Goal: Task Accomplishment & Management: Complete application form

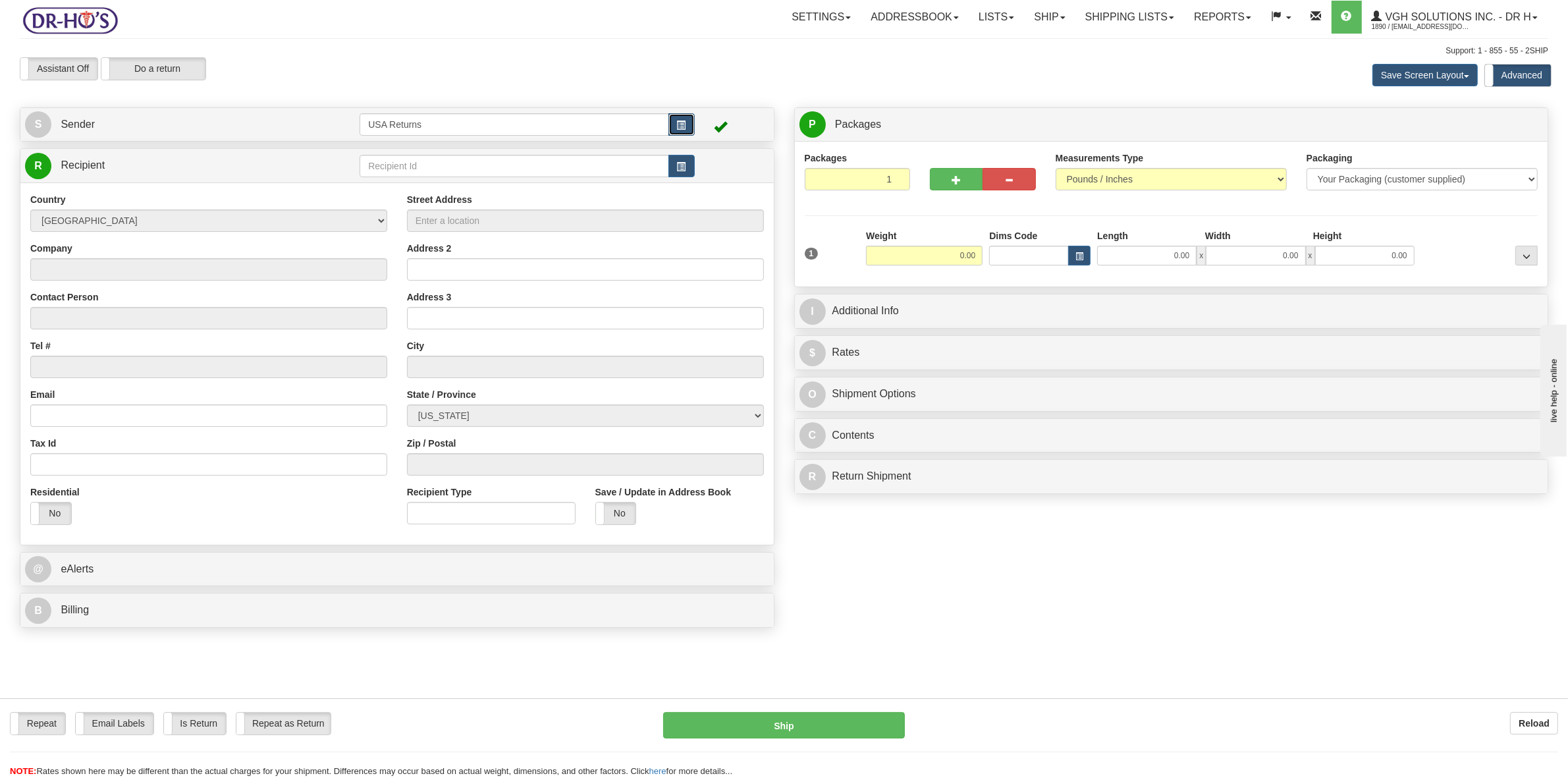
click at [683, 122] on span "button" at bounding box center [682, 126] width 9 height 8
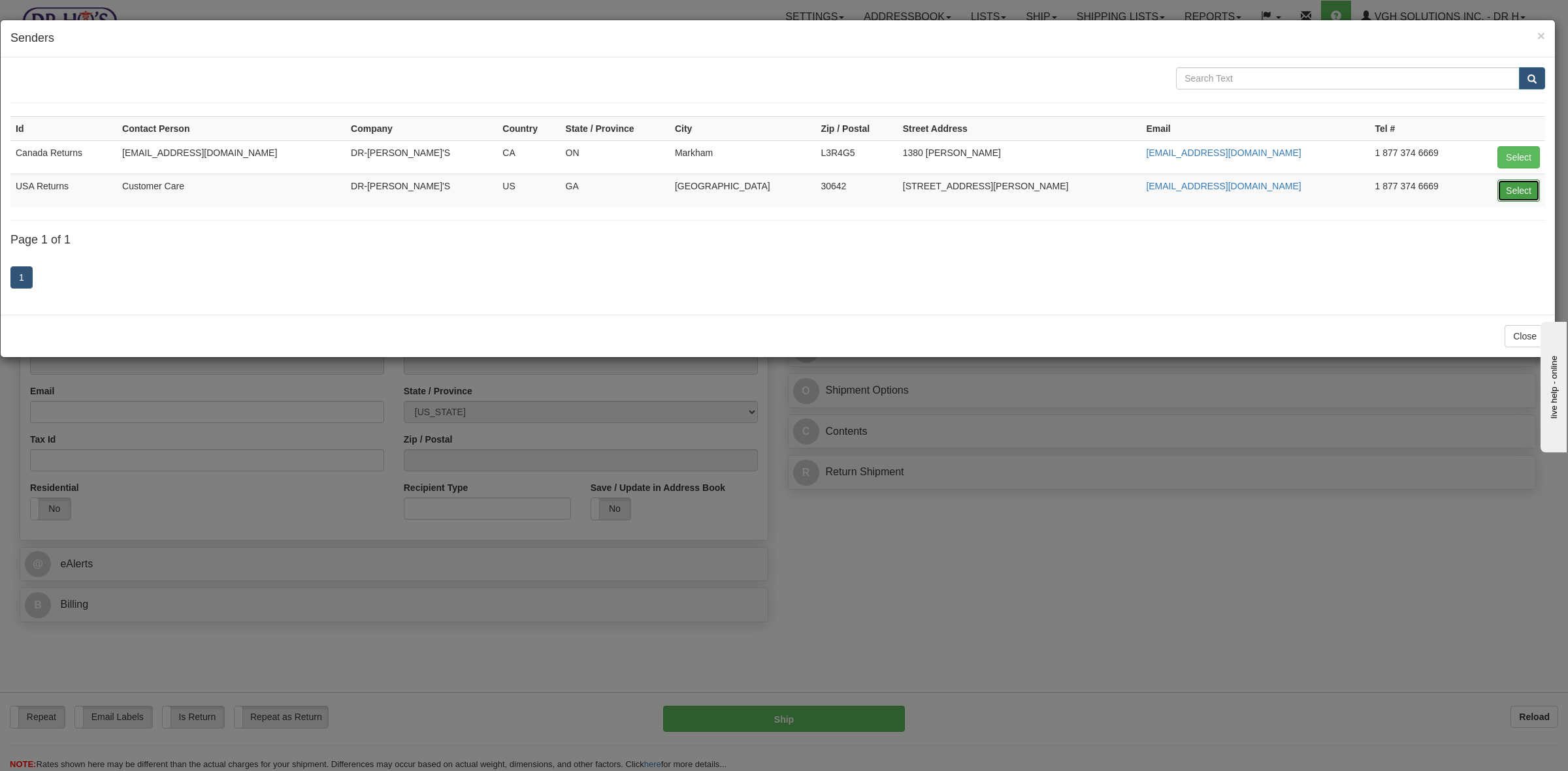
click at [1519, 199] on button "Select" at bounding box center [1518, 191] width 43 height 23
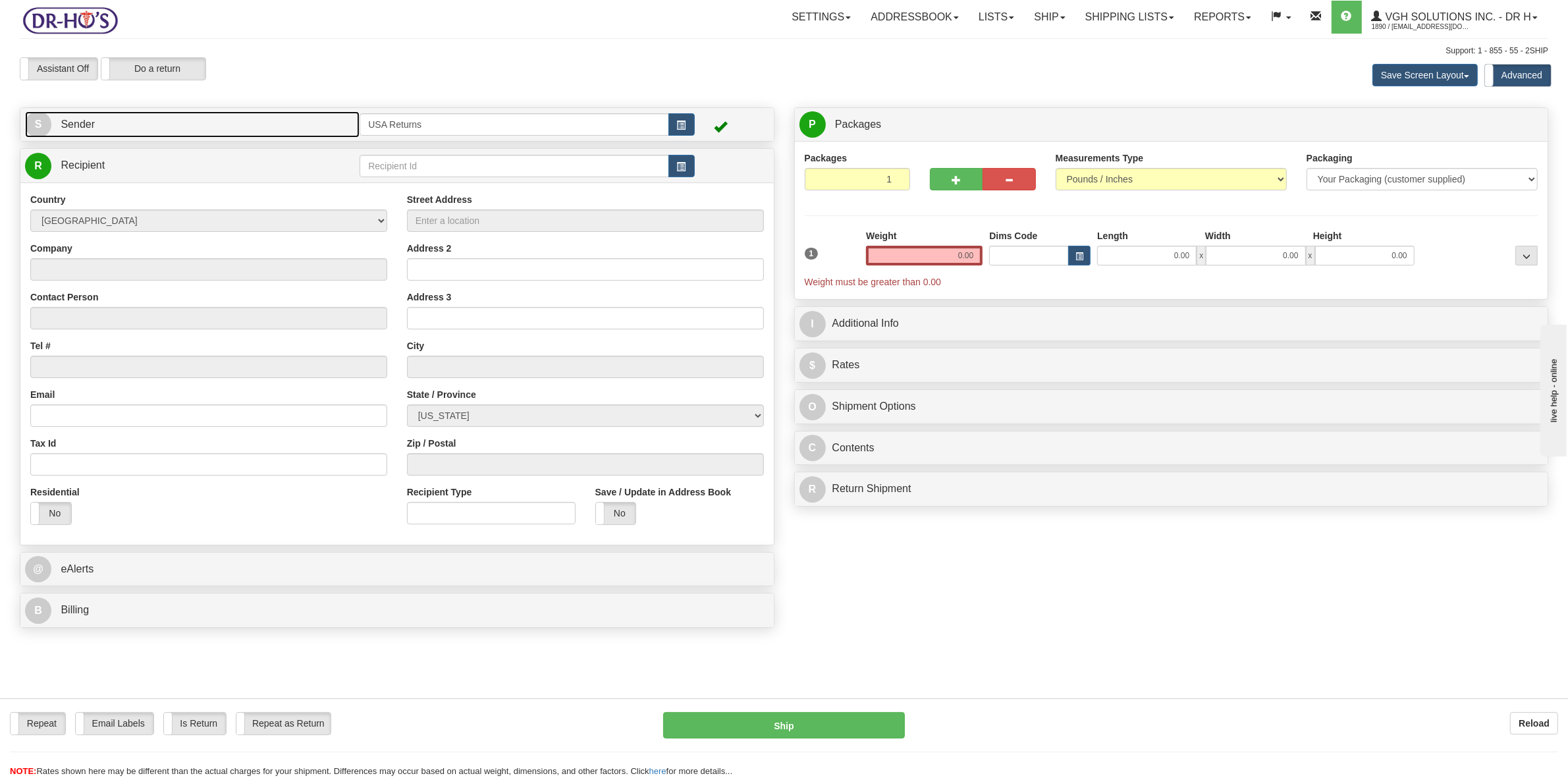
click at [97, 127] on link "S Sender" at bounding box center [192, 125] width 335 height 27
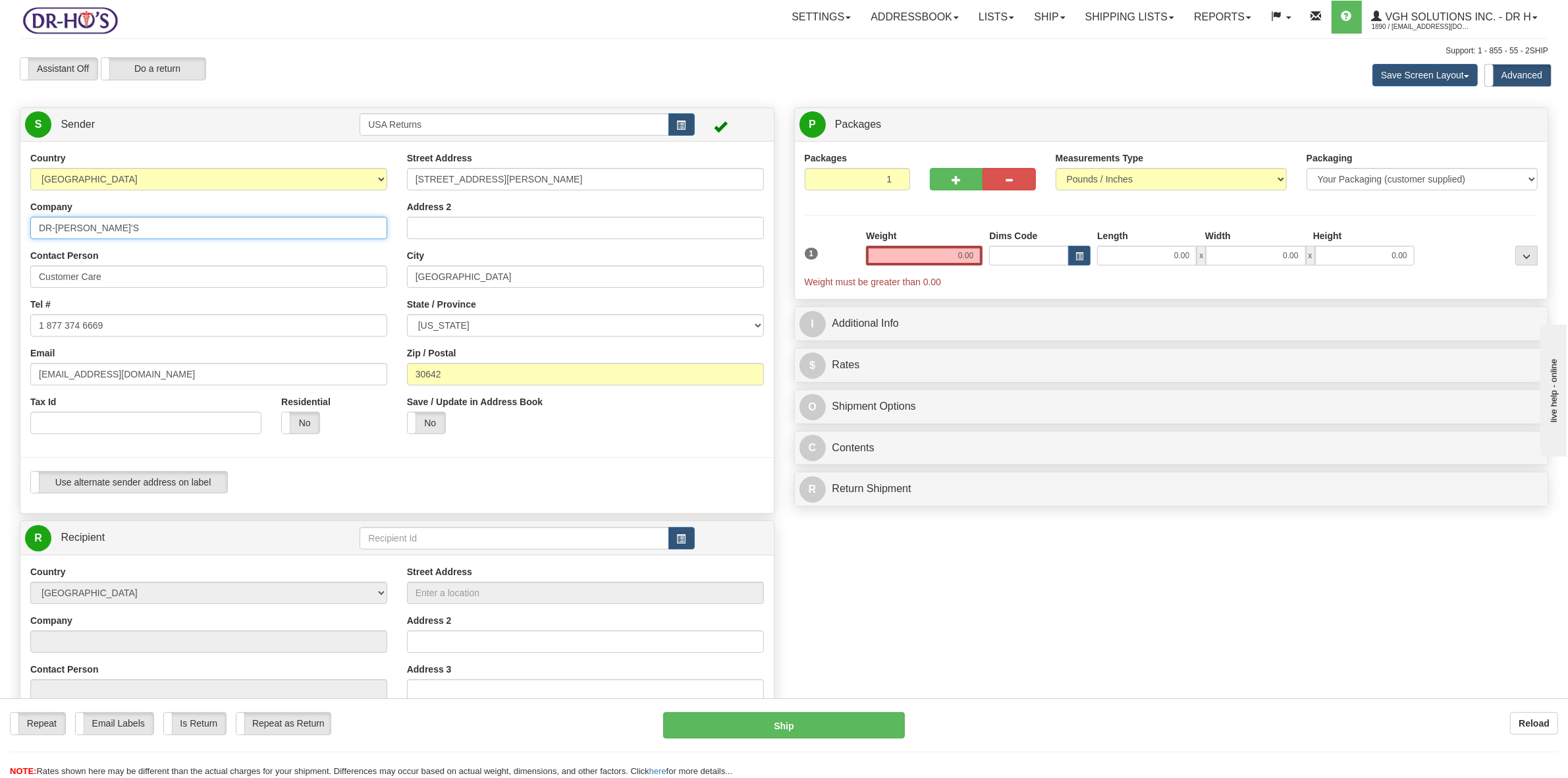
drag, startPoint x: 86, startPoint y: 233, endPoint x: 0, endPoint y: 237, distance: 86.1
click at [0, 237] on div "Toggle navigation Settings Shipping Preferences Fields Preferences New" at bounding box center [784, 537] width 1568 height 1074
drag, startPoint x: 99, startPoint y: 284, endPoint x: 0, endPoint y: 287, distance: 99.0
click at [0, 287] on div "Toggle navigation Settings Shipping Preferences Fields Preferences New" at bounding box center [784, 537] width 1568 height 1074
drag, startPoint x: 113, startPoint y: 326, endPoint x: 0, endPoint y: 341, distance: 114.0
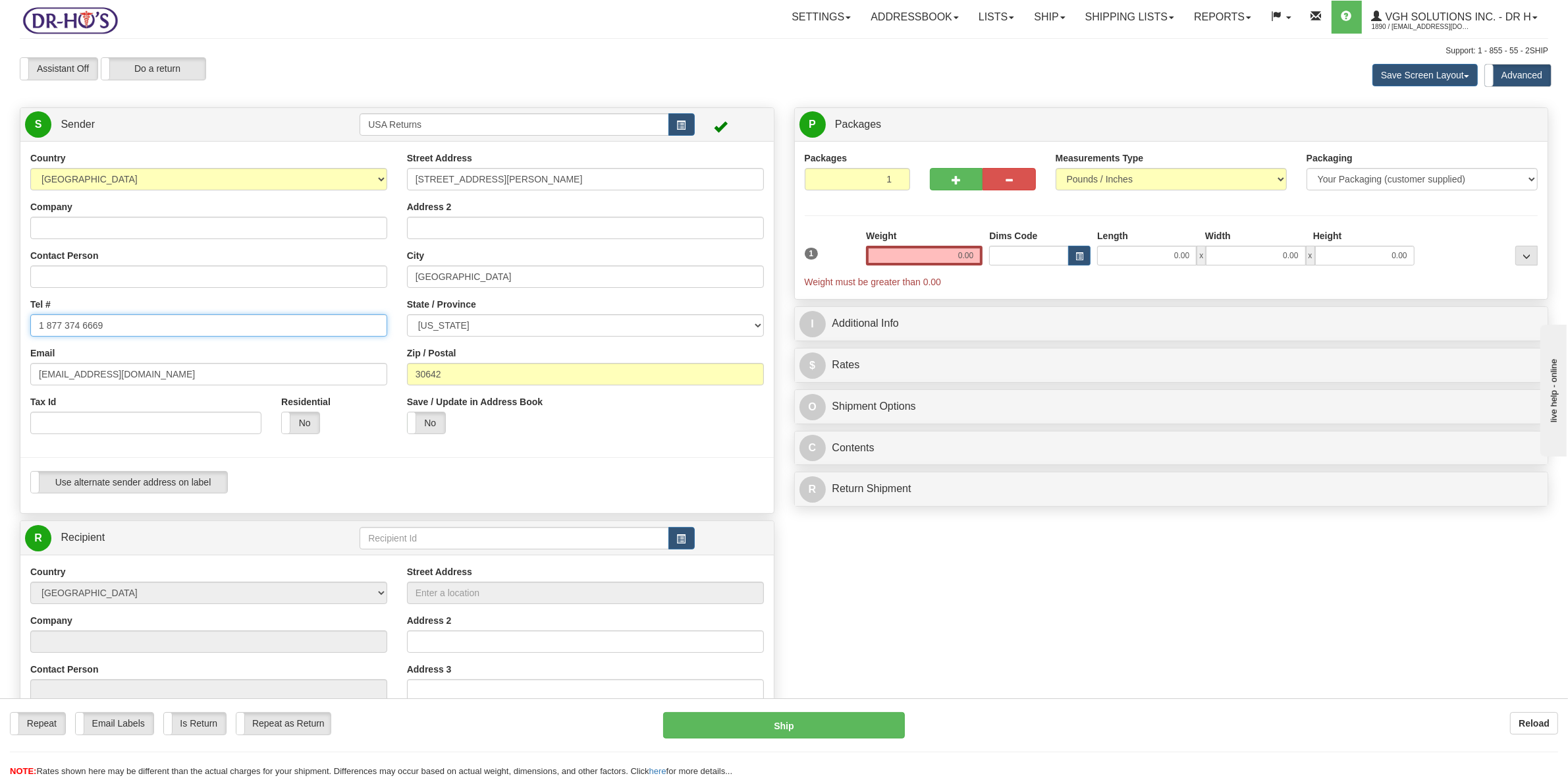
click at [0, 335] on div "Toggle navigation Settings Shipping Preferences Fields Preferences New" at bounding box center [784, 537] width 1568 height 1074
drag, startPoint x: 154, startPoint y: 377, endPoint x: 0, endPoint y: 377, distance: 154.0
click at [0, 377] on div "Toggle navigation Settings Shipping Preferences Fields Preferences New" at bounding box center [784, 537] width 1568 height 1074
click at [41, 278] on input "Contact Person" at bounding box center [208, 277] width 357 height 23
click at [57, 224] on input "Company" at bounding box center [208, 228] width 357 height 23
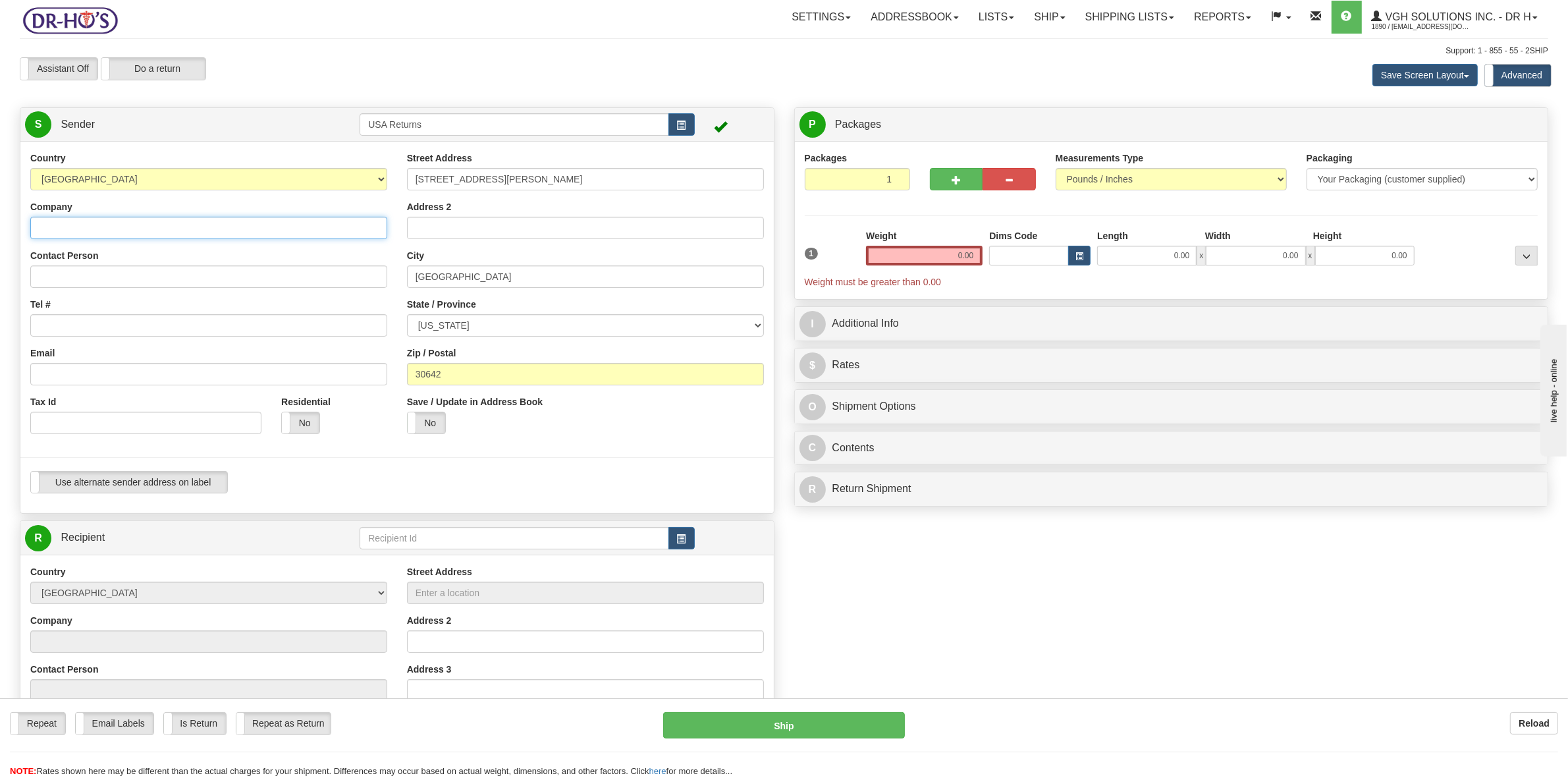
paste input "[PERSON_NAME]"
type input "[PERSON_NAME]"
click at [58, 278] on input "Contact Person" at bounding box center [208, 277] width 357 height 23
paste input "[PERSON_NAME]"
type input "[PERSON_NAME]"
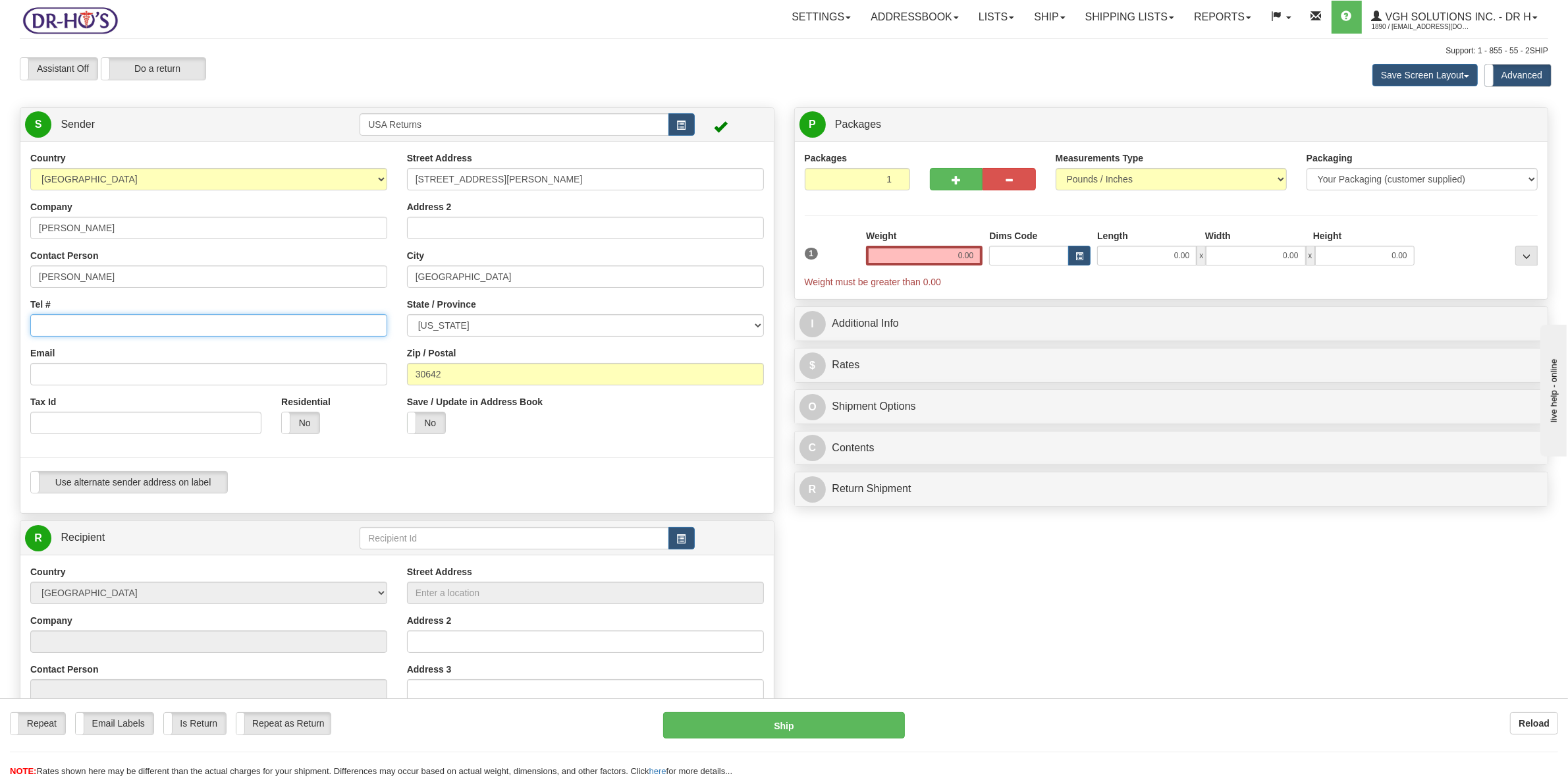
drag, startPoint x: 62, startPoint y: 329, endPoint x: 98, endPoint y: 308, distance: 41.7
click at [62, 329] on input "Tel #" at bounding box center [208, 325] width 357 height 23
paste input "7327181836"
type input "7327181836"
drag, startPoint x: 100, startPoint y: 377, endPoint x: 135, endPoint y: 348, distance: 45.5
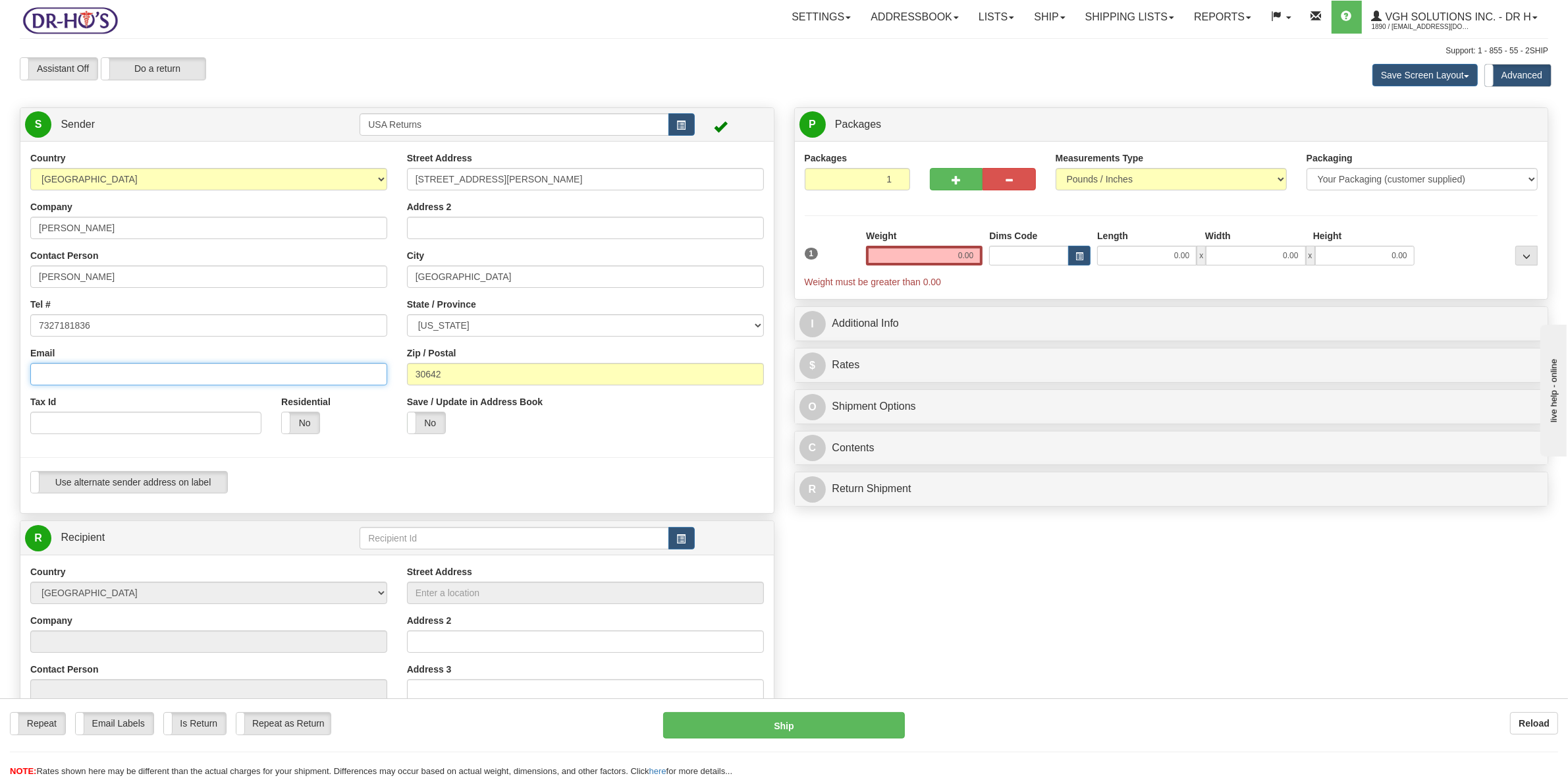
click at [100, 376] on input "Email" at bounding box center [208, 374] width 357 height 23
click at [38, 325] on input "7327181836" at bounding box center [208, 325] width 357 height 23
click at [67, 376] on input "Email" at bounding box center [208, 374] width 357 height 23
paste input "[EMAIL_ADDRESS][DOMAIN_NAME]"
type input "[EMAIL_ADDRESS][DOMAIN_NAME]"
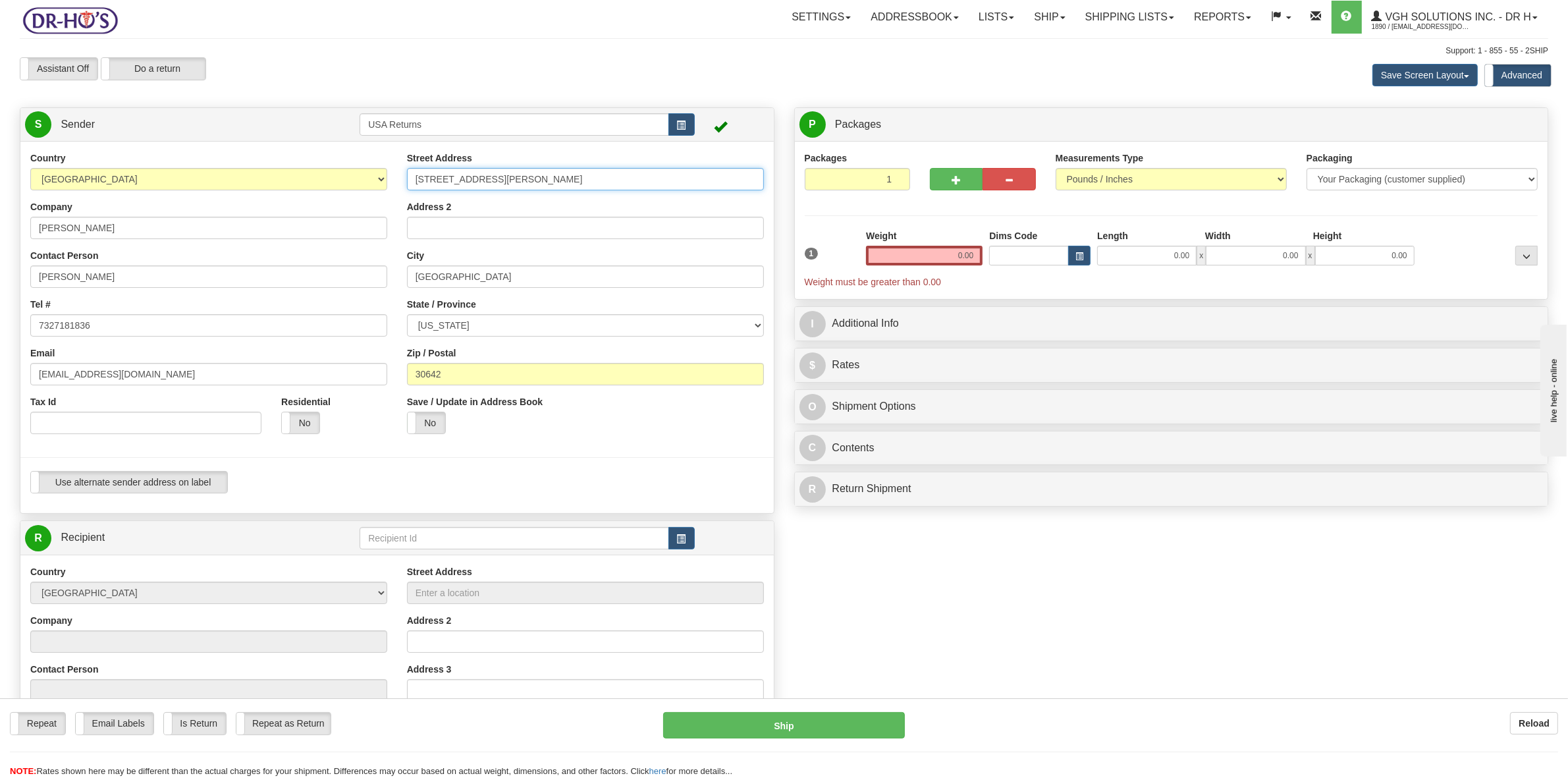
drag, startPoint x: 535, startPoint y: 178, endPoint x: 396, endPoint y: 182, distance: 139.1
click at [397, 182] on div "Street Address [STREET_ADDRESS][PERSON_NAME] Address 2 City [GEOGRAPHIC_DATA] S…" at bounding box center [585, 298] width 377 height 293
drag, startPoint x: 500, startPoint y: 275, endPoint x: 358, endPoint y: 284, distance: 142.3
click at [359, 281] on div "Country [GEOGRAPHIC_DATA] [GEOGRAPHIC_DATA] [GEOGRAPHIC_DATA] [GEOGRAPHIC_DATA]…" at bounding box center [396, 327] width 753 height 352
drag, startPoint x: 461, startPoint y: 369, endPoint x: 368, endPoint y: 373, distance: 93.1
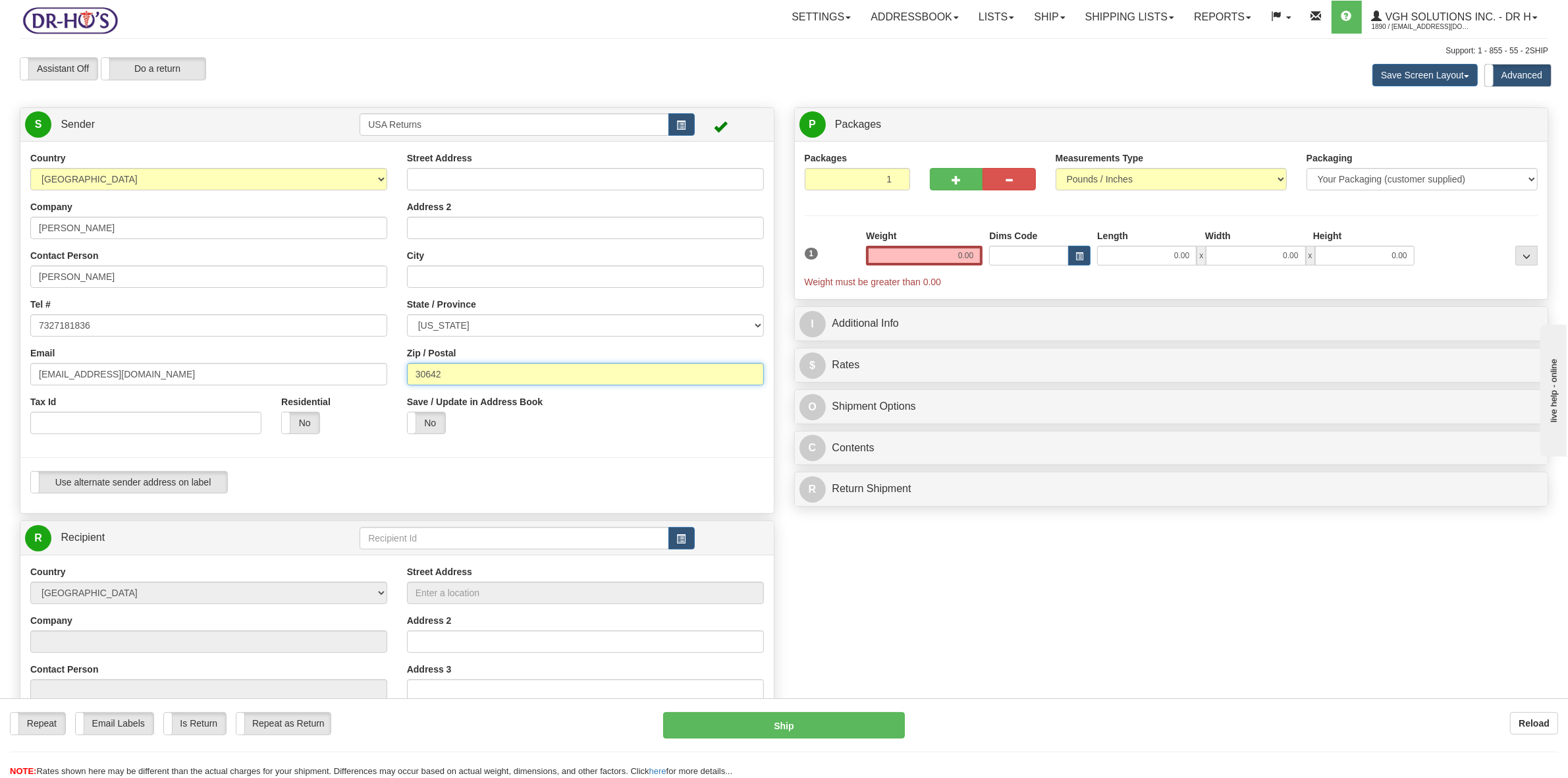
click at [368, 372] on div "Country [GEOGRAPHIC_DATA] [GEOGRAPHIC_DATA] [GEOGRAPHIC_DATA] [GEOGRAPHIC_DATA]…" at bounding box center [396, 327] width 753 height 352
click at [452, 176] on input "Street Address" at bounding box center [585, 179] width 357 height 23
paste input "[STREET_ADDRESS]"
type input "[STREET_ADDRESS]"
click at [442, 272] on input "City" at bounding box center [585, 277] width 357 height 23
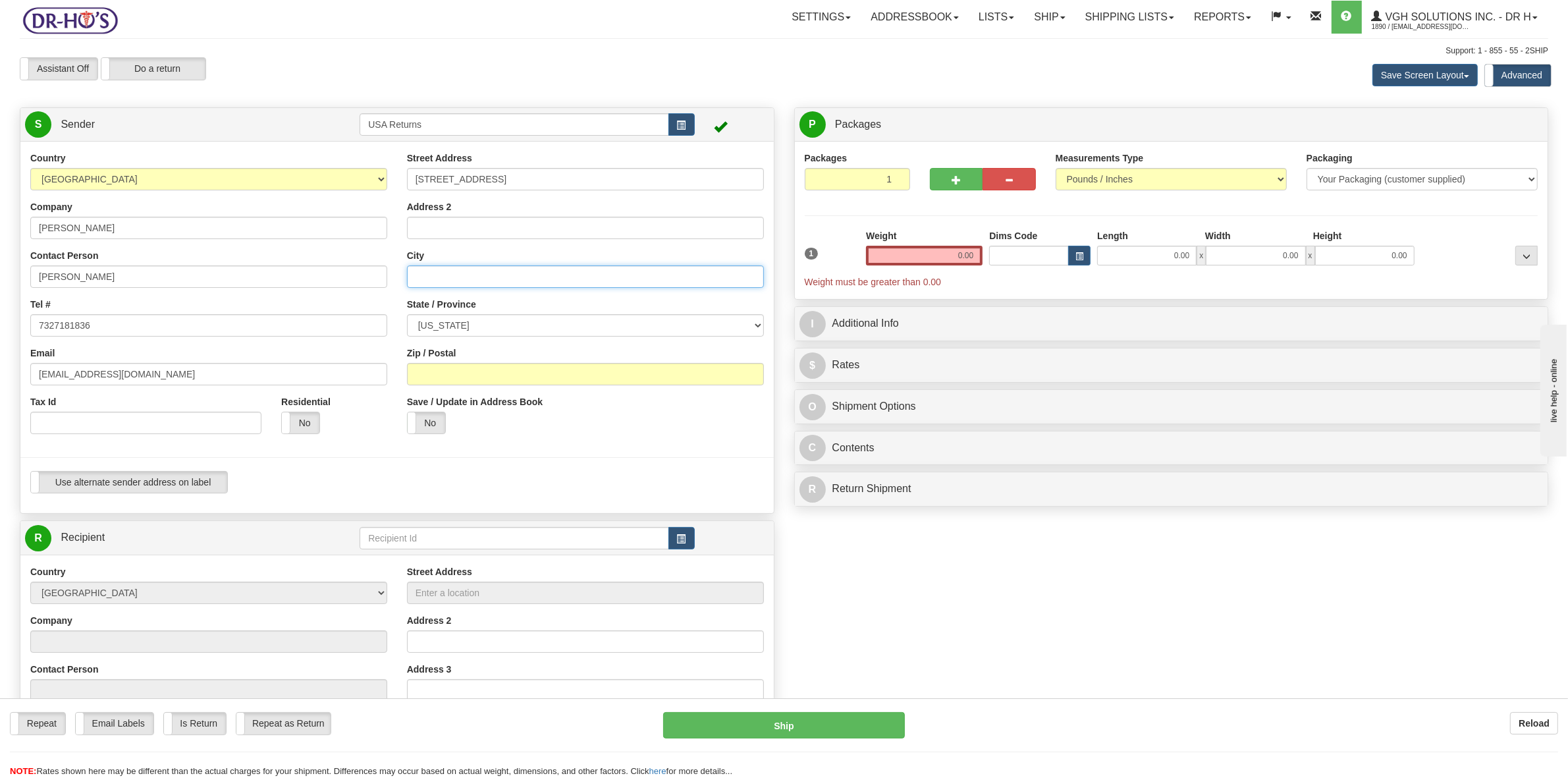
paste input "[GEOGRAPHIC_DATA]"
type input "[GEOGRAPHIC_DATA]"
click at [491, 323] on select "[US_STATE] [US_STATE] [US_STATE] [US_STATE] Armed Forces America Armed Forces E…" at bounding box center [585, 325] width 357 height 23
select select "FL"
click at [407, 315] on select "[US_STATE] [US_STATE] [US_STATE] [US_STATE] Armed Forces America Armed Forces E…" at bounding box center [585, 325] width 357 height 23
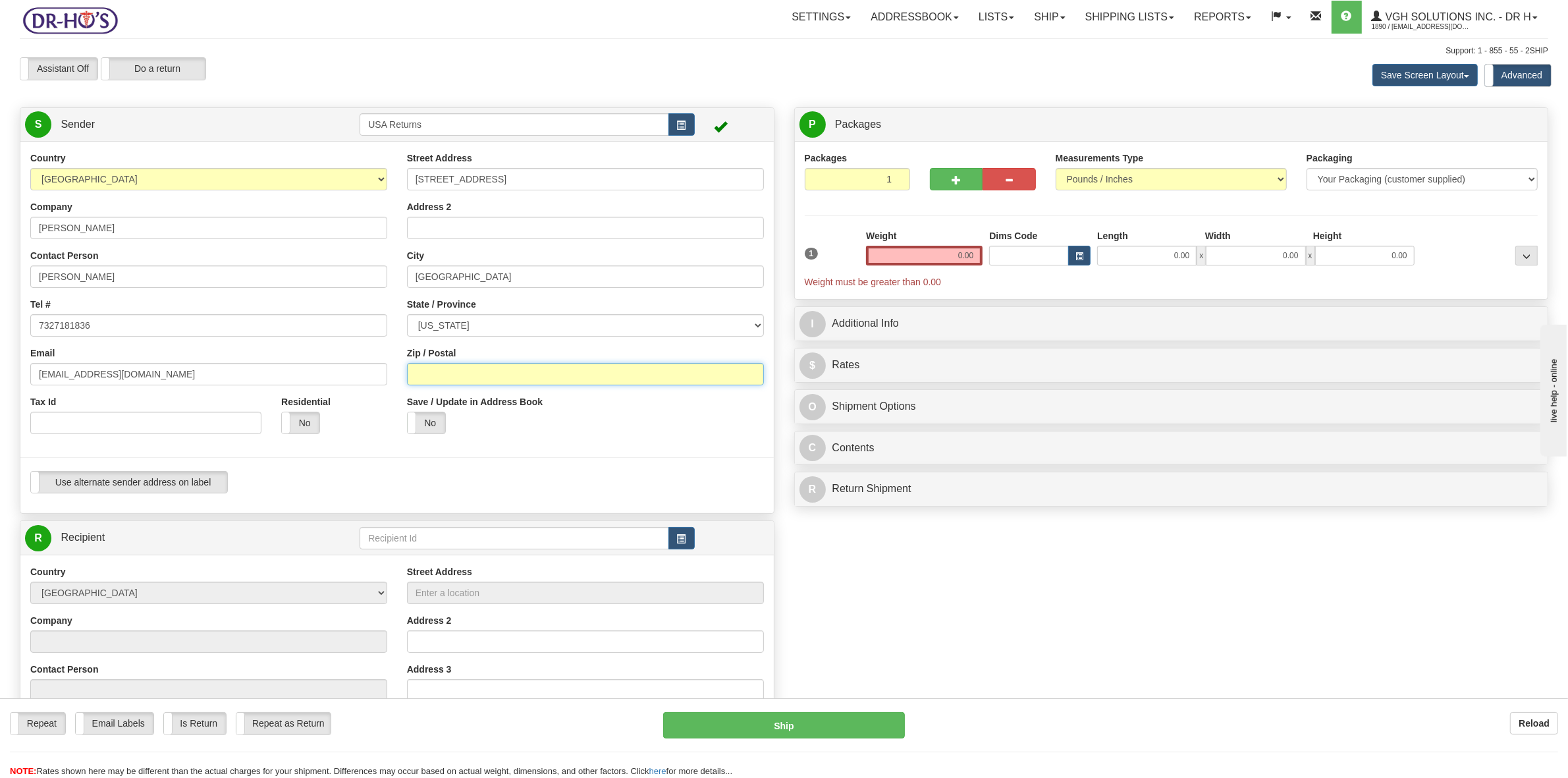
drag, startPoint x: 467, startPoint y: 374, endPoint x: 477, endPoint y: 368, distance: 11.7
click at [467, 374] on input "Zip / Postal" at bounding box center [585, 374] width 357 height 23
paste input "33411"
type input "33411"
click at [678, 535] on span "button" at bounding box center [682, 539] width 9 height 8
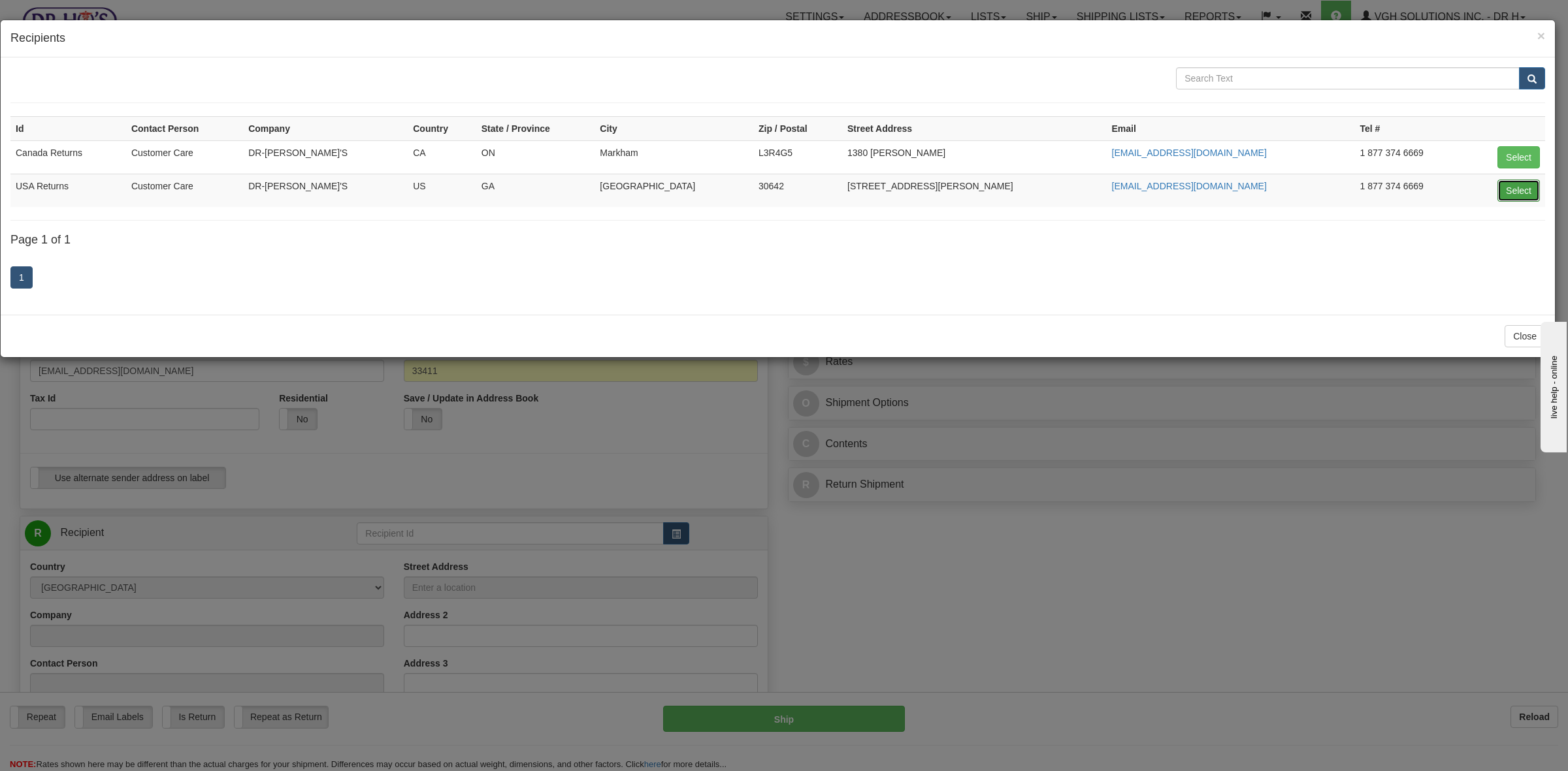
click at [1516, 189] on button "Select" at bounding box center [1518, 191] width 43 height 23
type input "USA Returns"
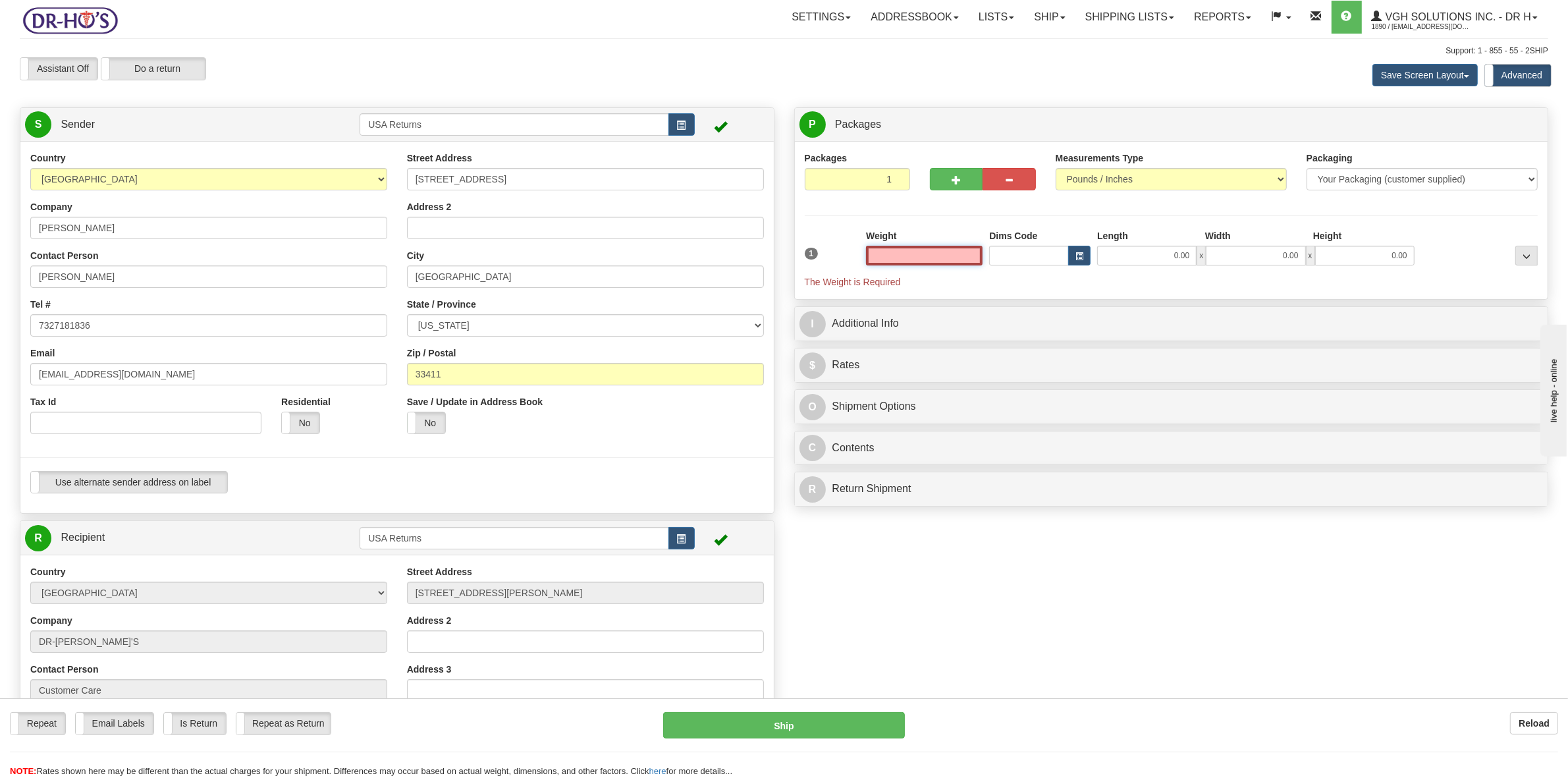
click at [975, 254] on input "text" at bounding box center [924, 255] width 116 height 19
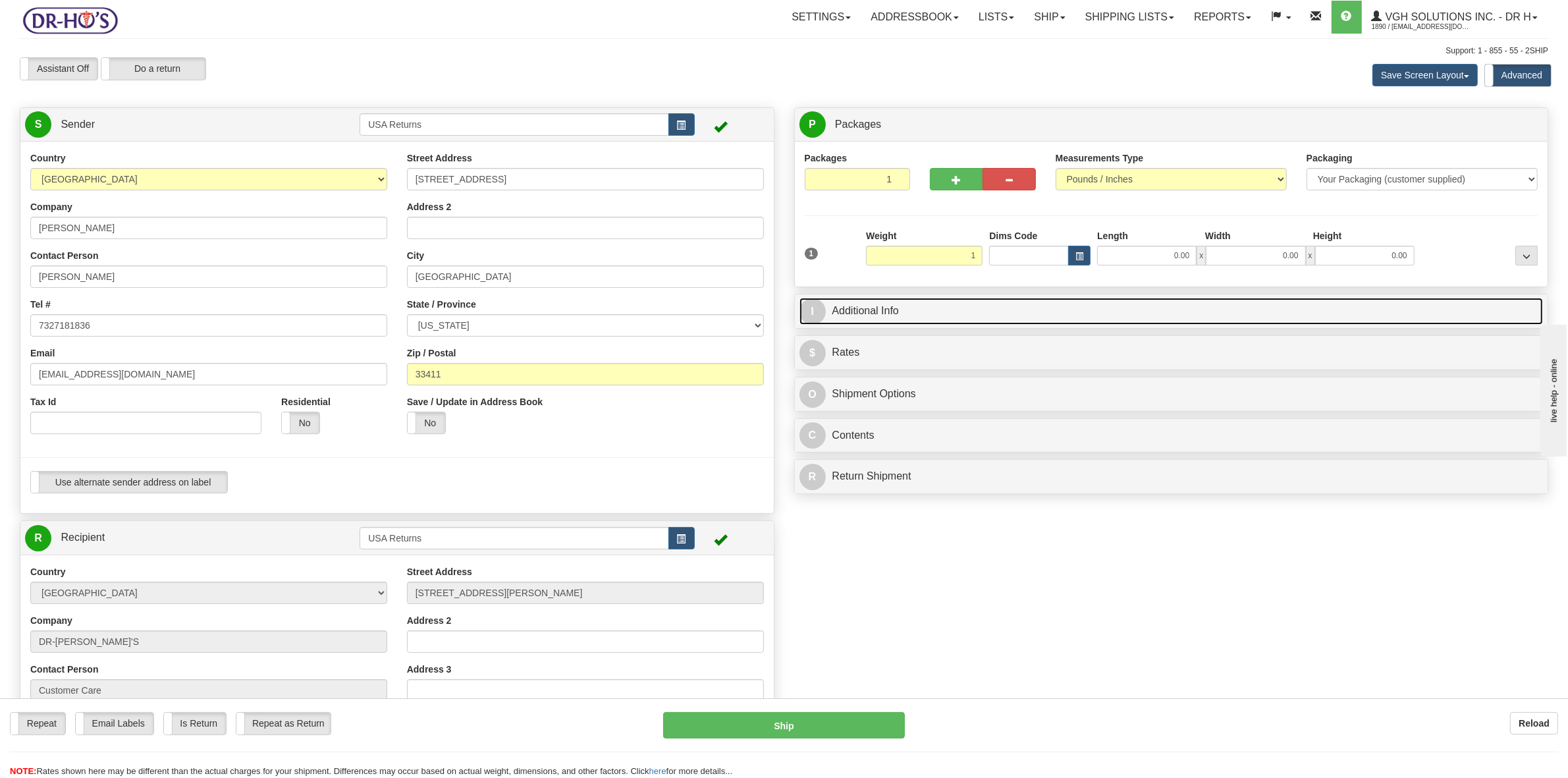
type input "1.00"
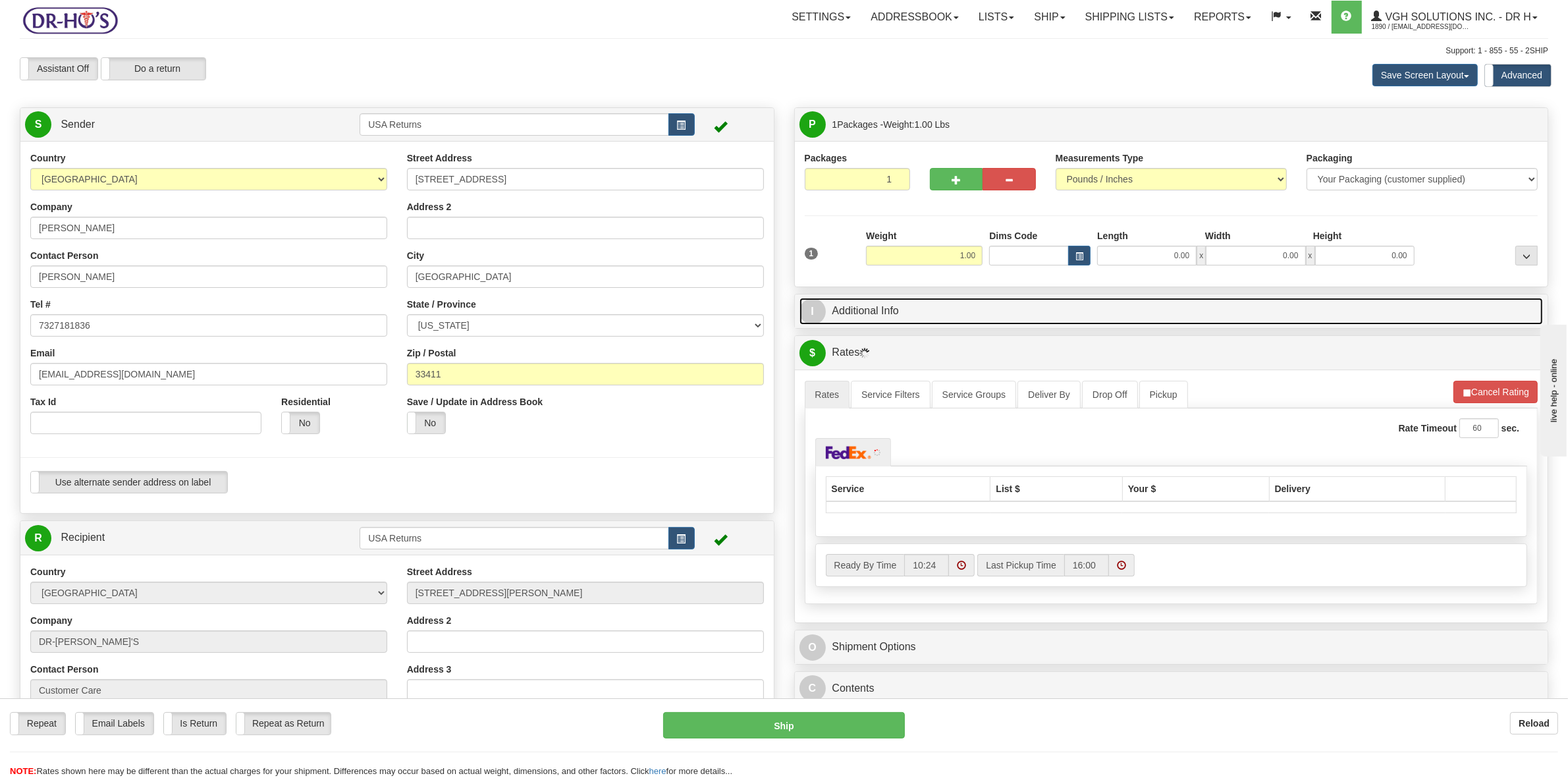
drag, startPoint x: 1006, startPoint y: 320, endPoint x: 999, endPoint y: 320, distance: 7.0
click at [1006, 320] on link "I Additional Info" at bounding box center [1172, 311] width 744 height 27
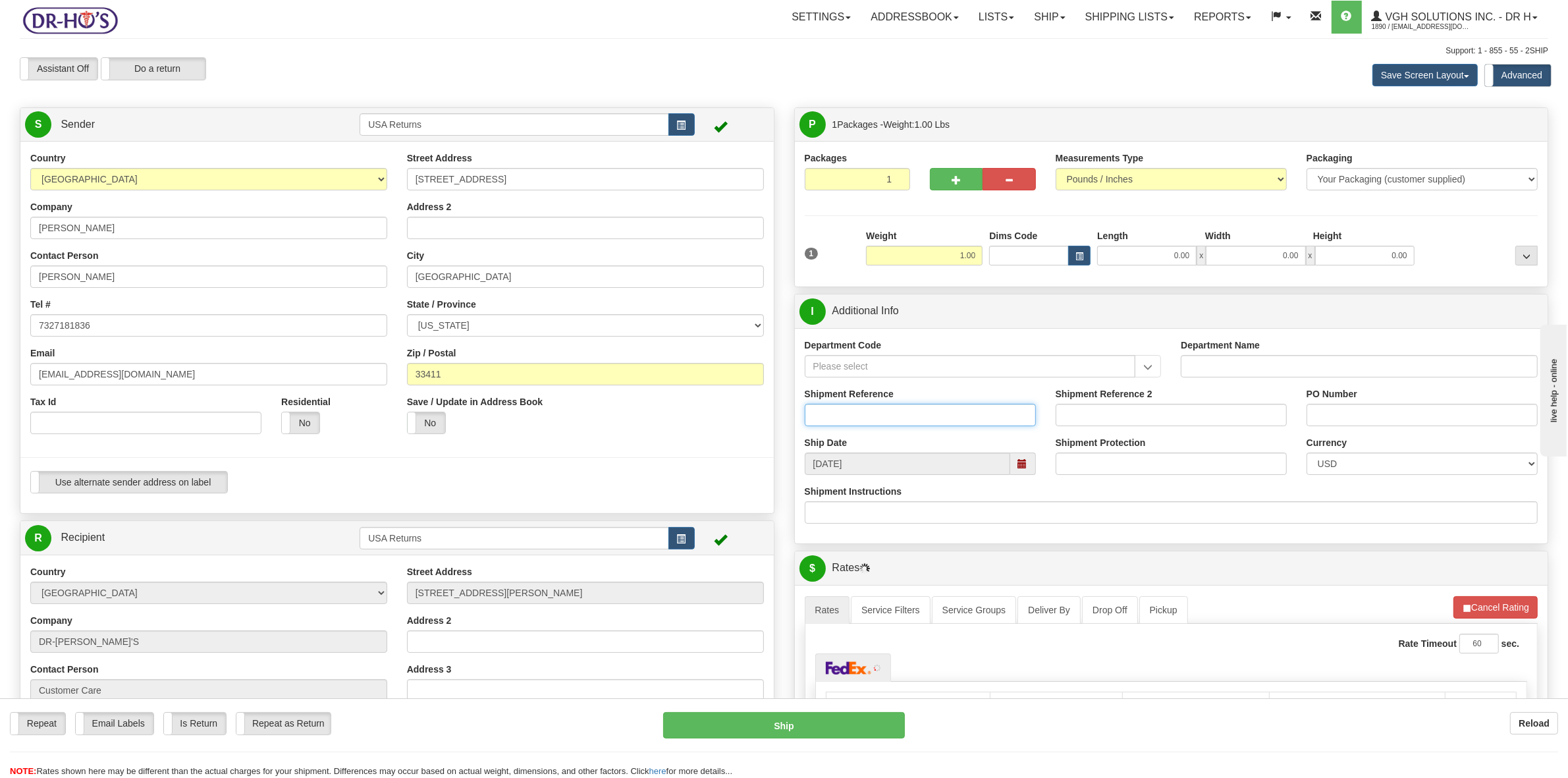
click at [858, 413] on input "Shipment Reference" at bounding box center [920, 415] width 231 height 23
paste input "1208938"
click at [1019, 462] on span at bounding box center [1022, 463] width 9 height 9
type input "1208938"
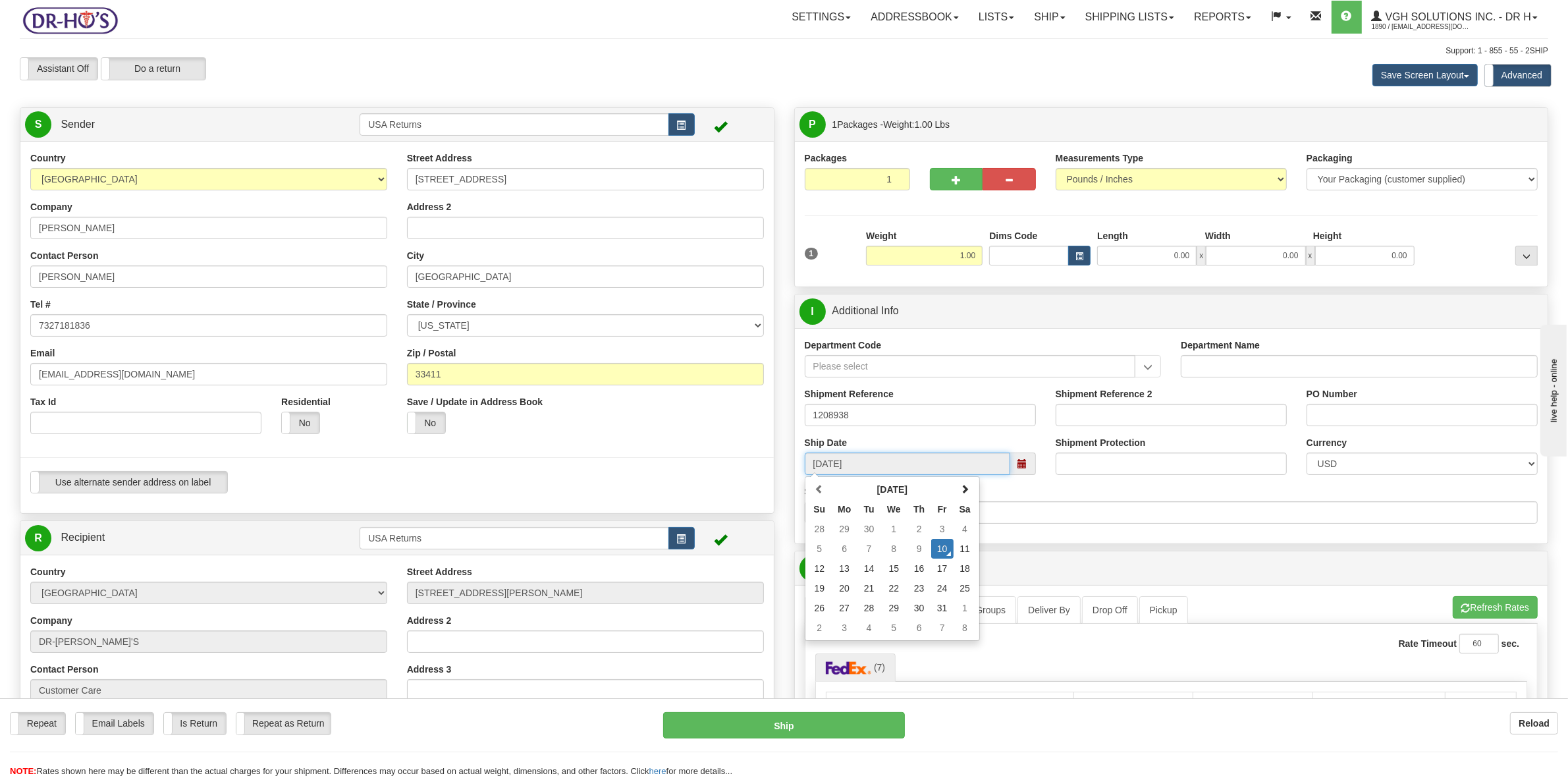
drag, startPoint x: 827, startPoint y: 590, endPoint x: 836, endPoint y: 583, distance: 11.4
click at [825, 590] on td "19" at bounding box center [820, 587] width 24 height 19
type input "[DATE]"
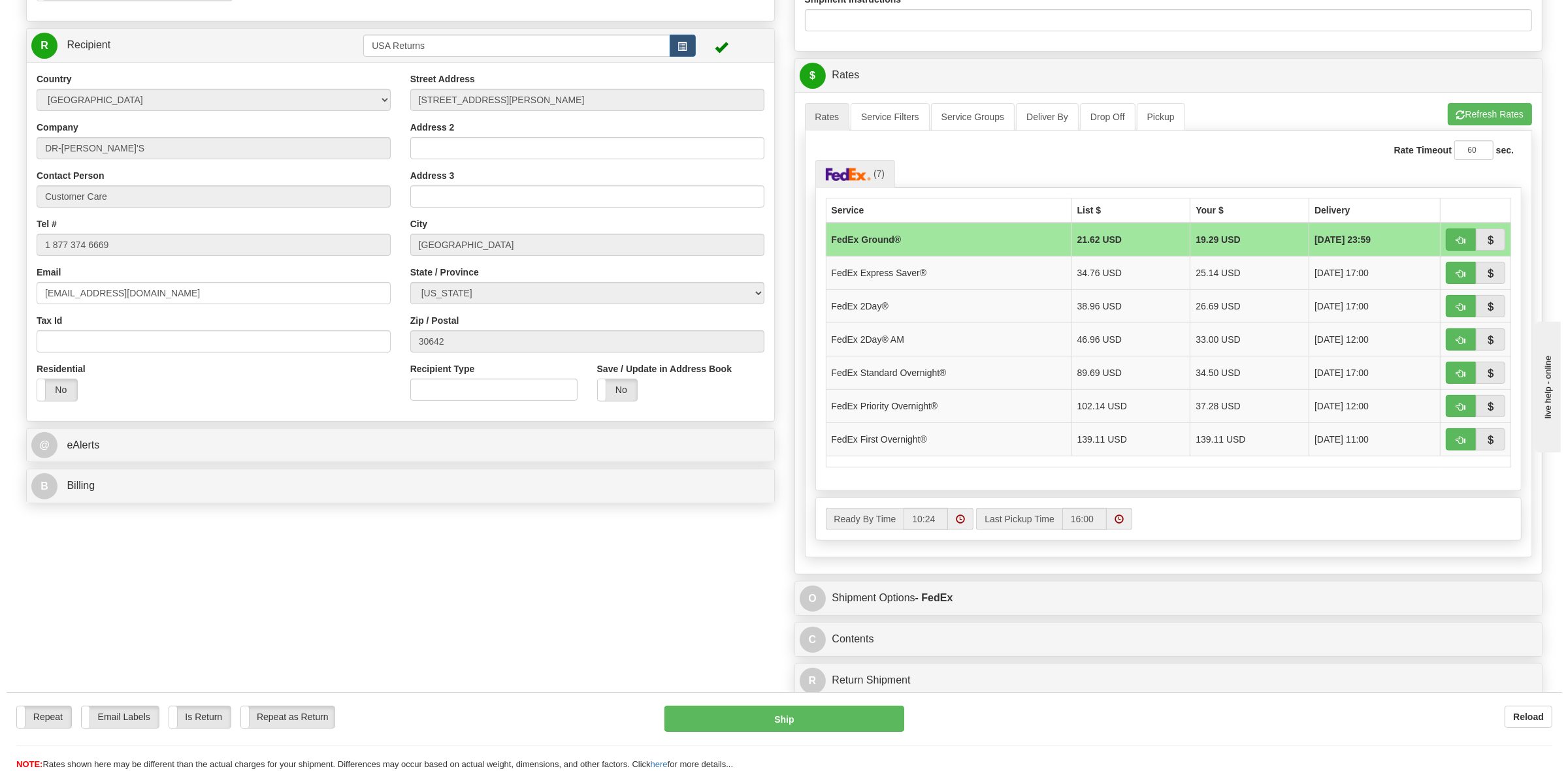
scroll to position [490, 0]
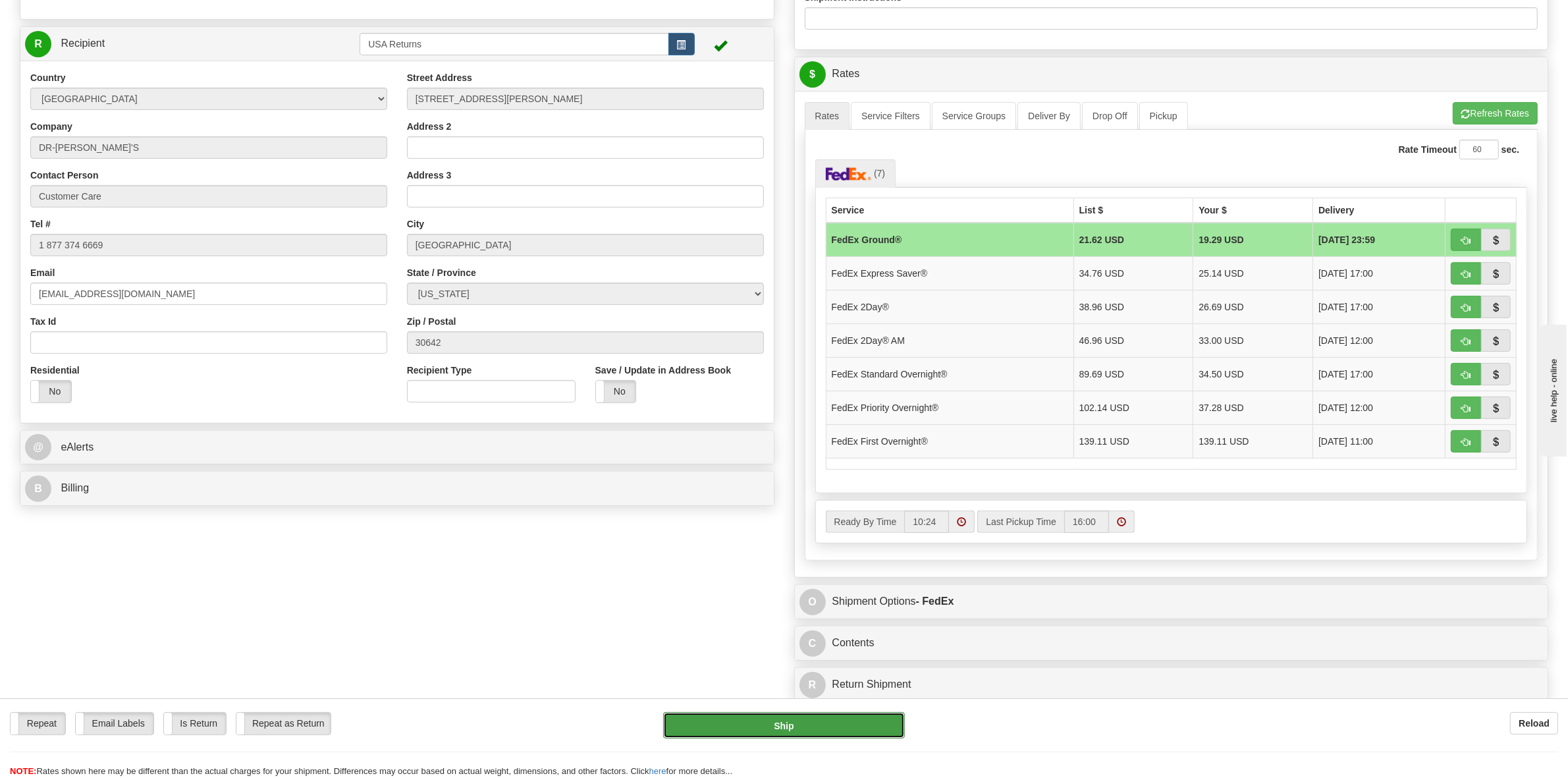
click at [788, 722] on button "Ship" at bounding box center [784, 725] width 242 height 26
type input "92"
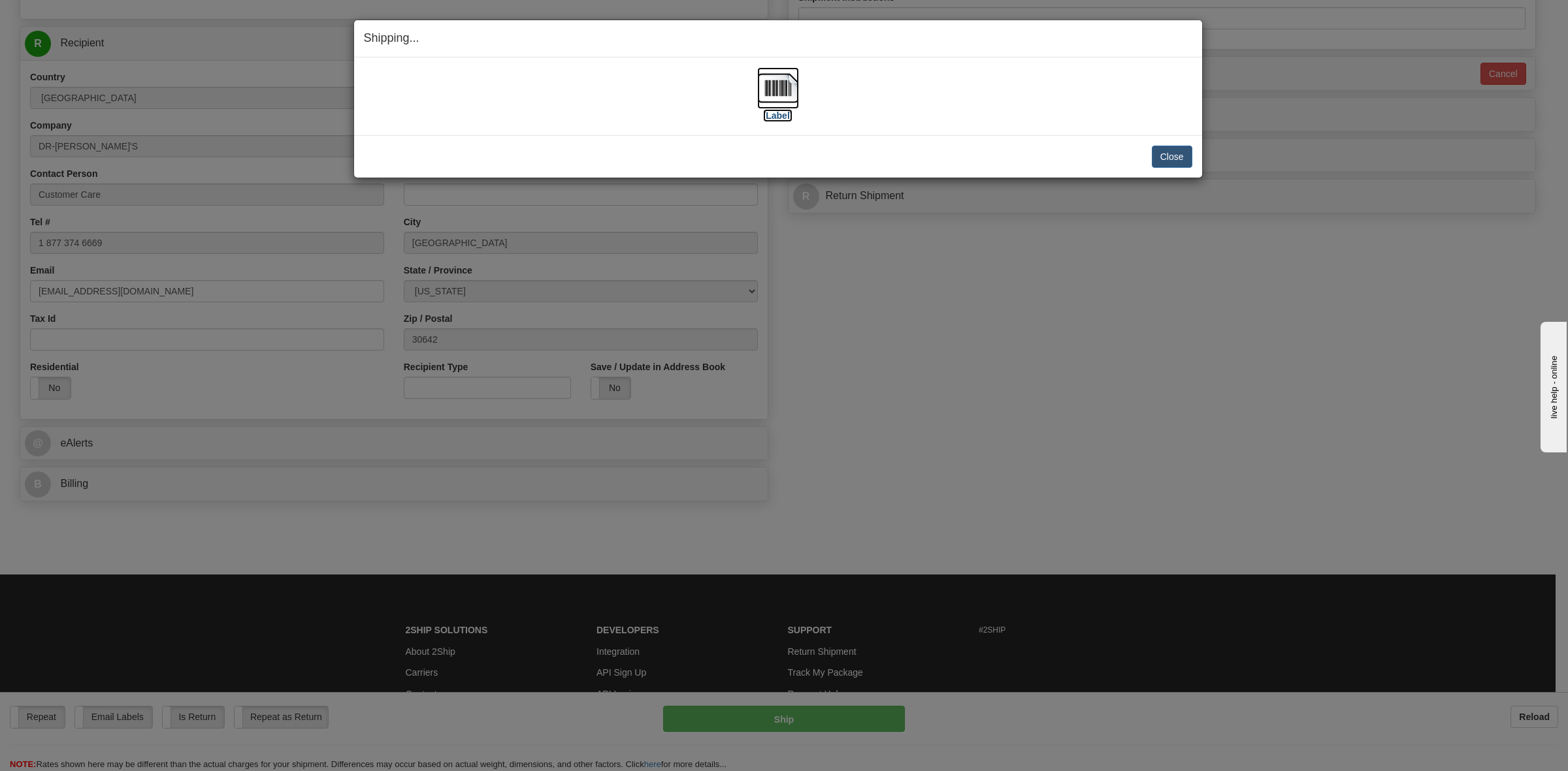
click at [779, 118] on label "[Label]" at bounding box center [778, 115] width 30 height 13
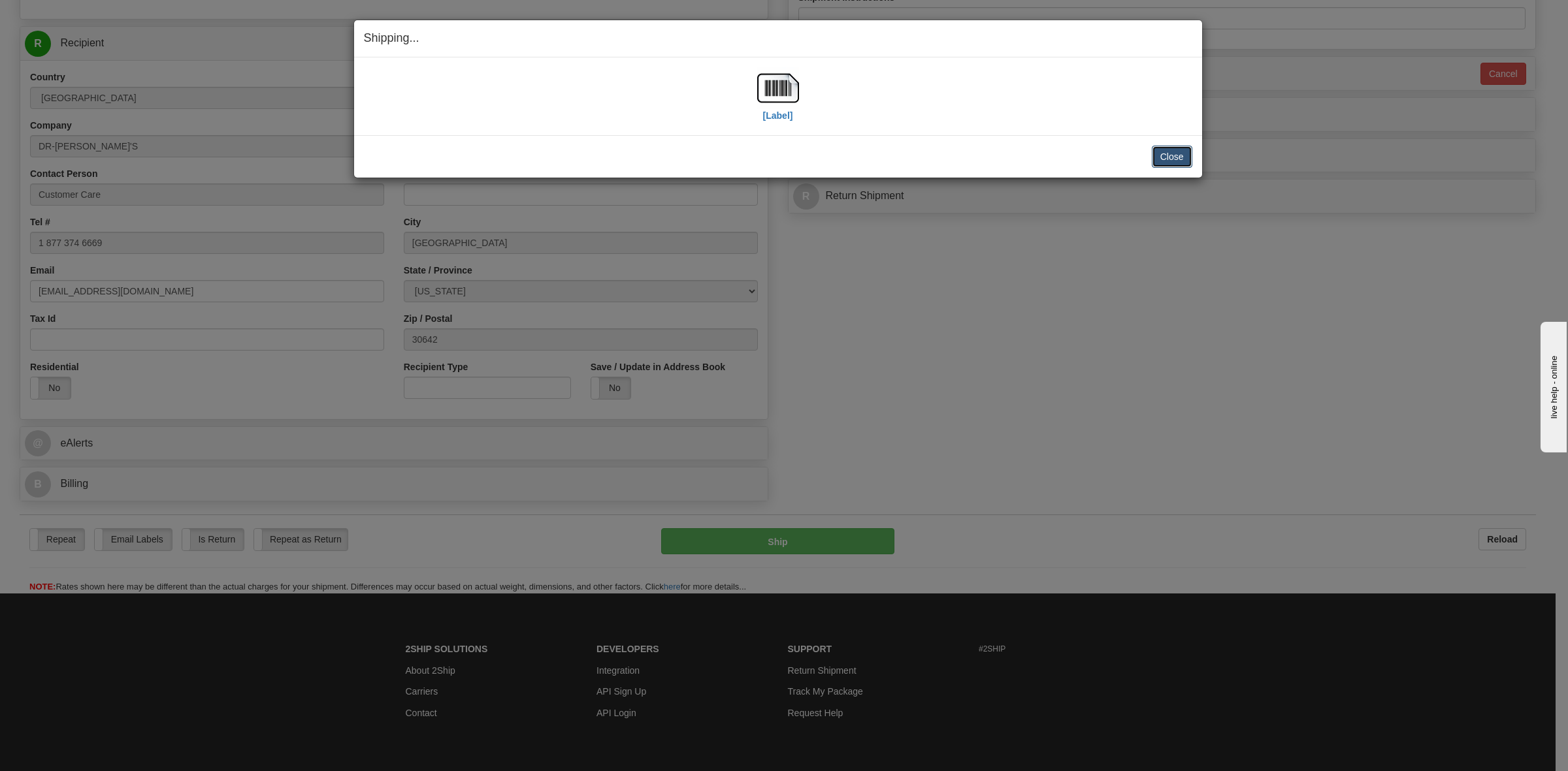
click at [1167, 158] on button "Close" at bounding box center [1171, 156] width 40 height 23
